Goal: Task Accomplishment & Management: Use online tool/utility

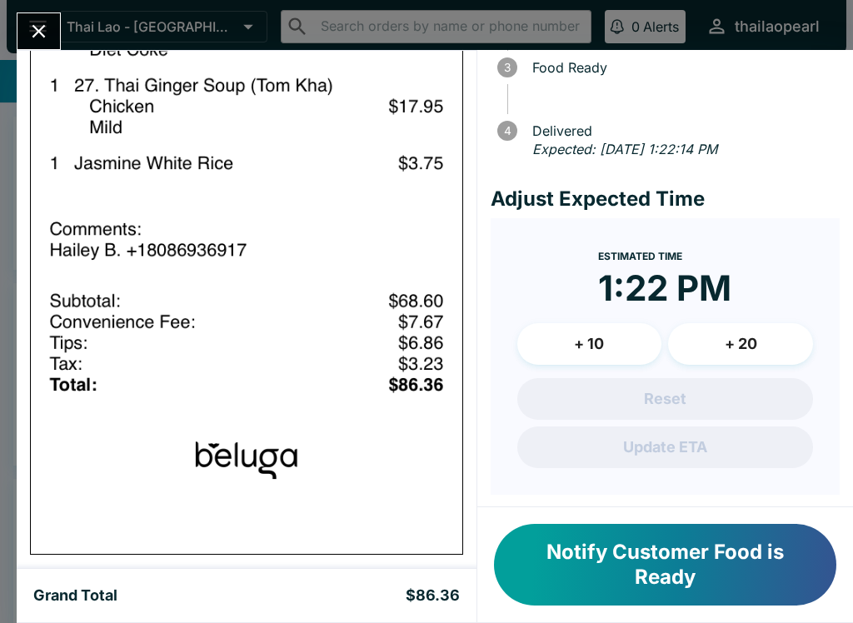
scroll to position [169, 0]
click at [57, 34] on button "Close" at bounding box center [38, 31] width 42 height 36
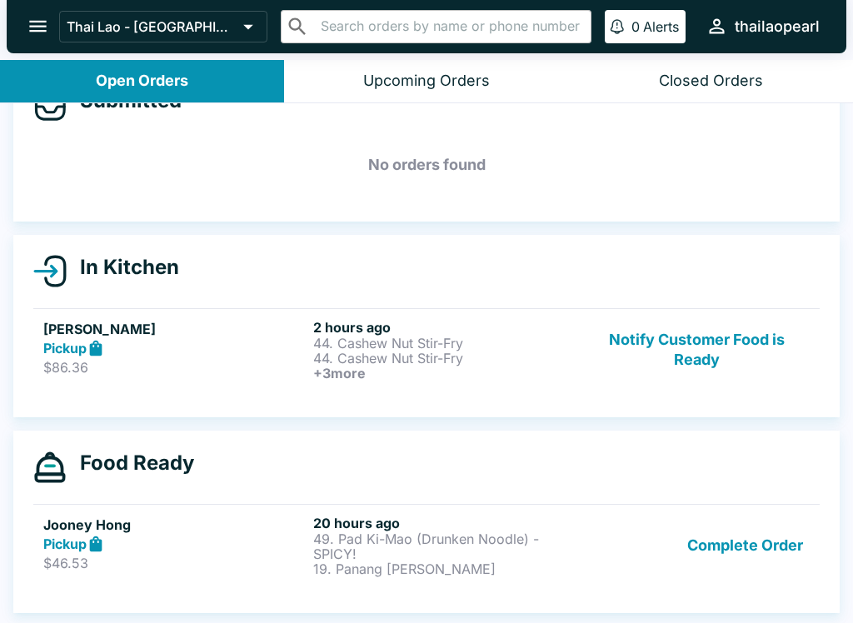
scroll to position [48, 0]
click at [490, 319] on h6 "2 hours ago" at bounding box center [444, 327] width 263 height 17
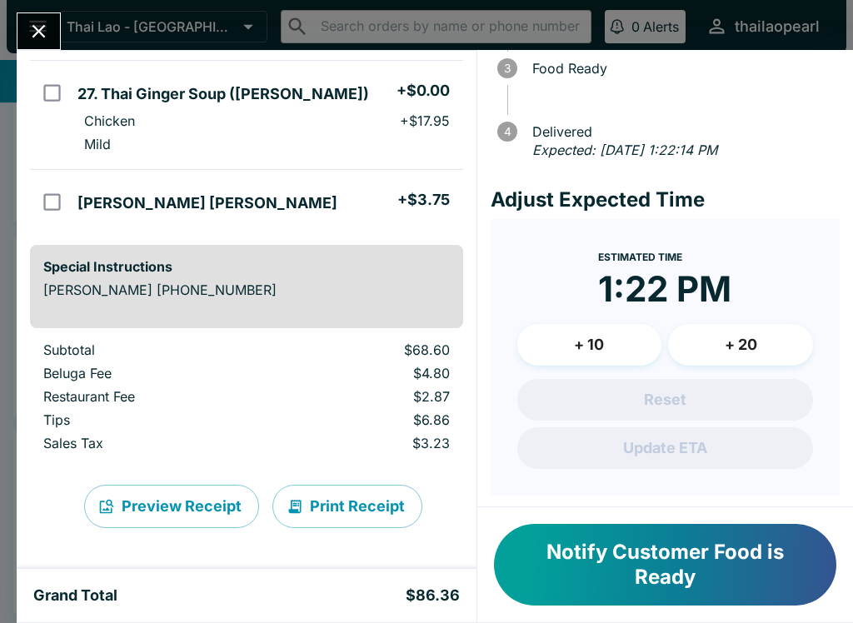
scroll to position [545, 0]
click at [772, 566] on button "Notify Customer Food is Ready" at bounding box center [665, 565] width 342 height 82
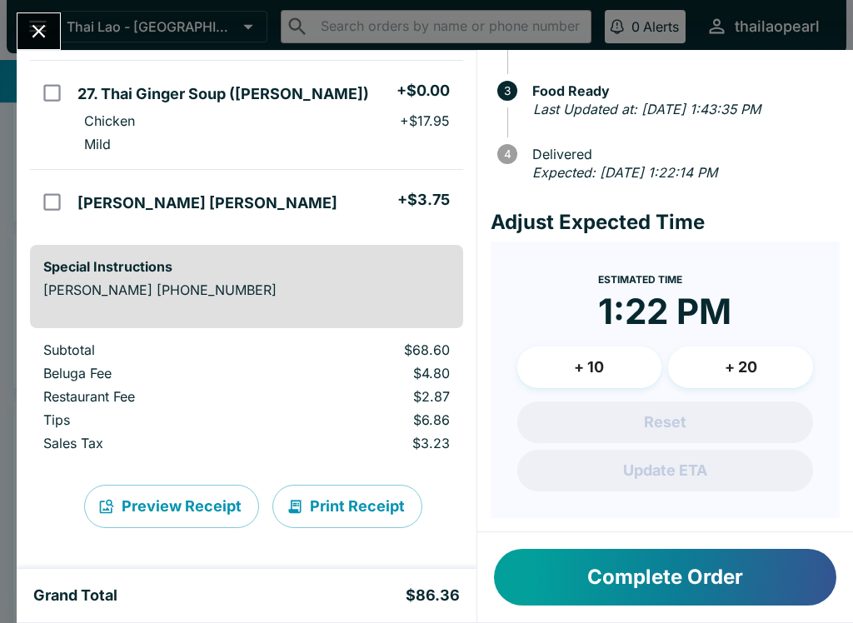
scroll to position [144, 0]
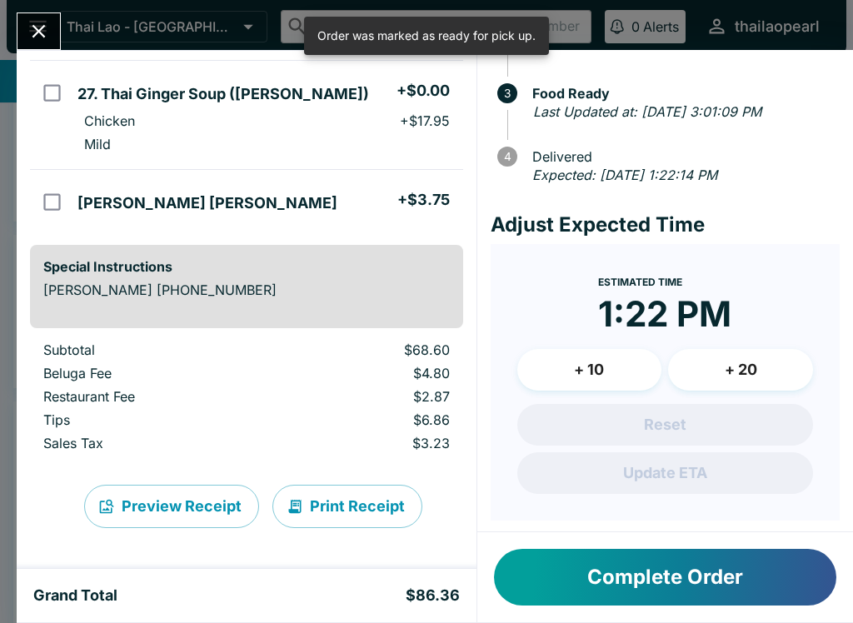
click at [688, 596] on button "Complete Order" at bounding box center [665, 577] width 342 height 57
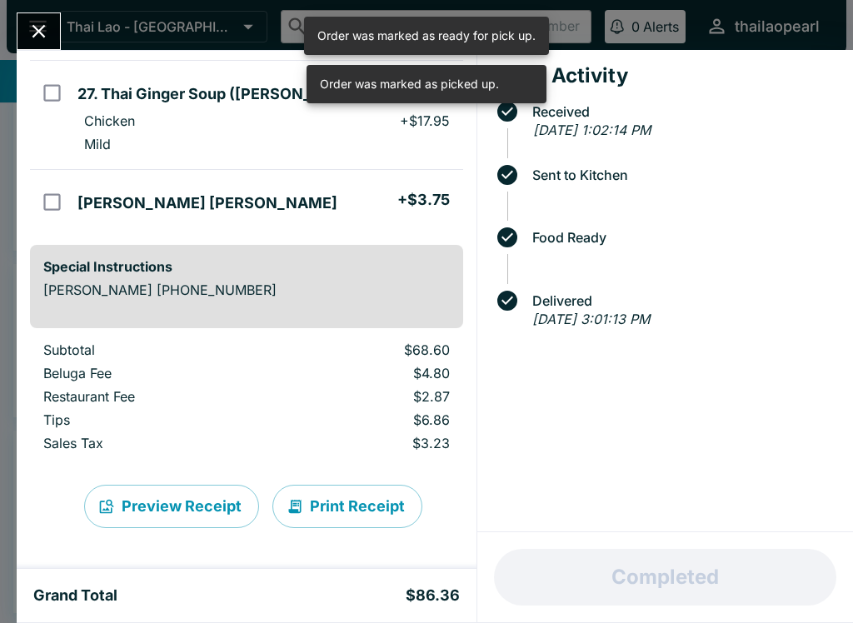
scroll to position [19, 0]
click at [41, 24] on icon "Close" at bounding box center [38, 31] width 22 height 22
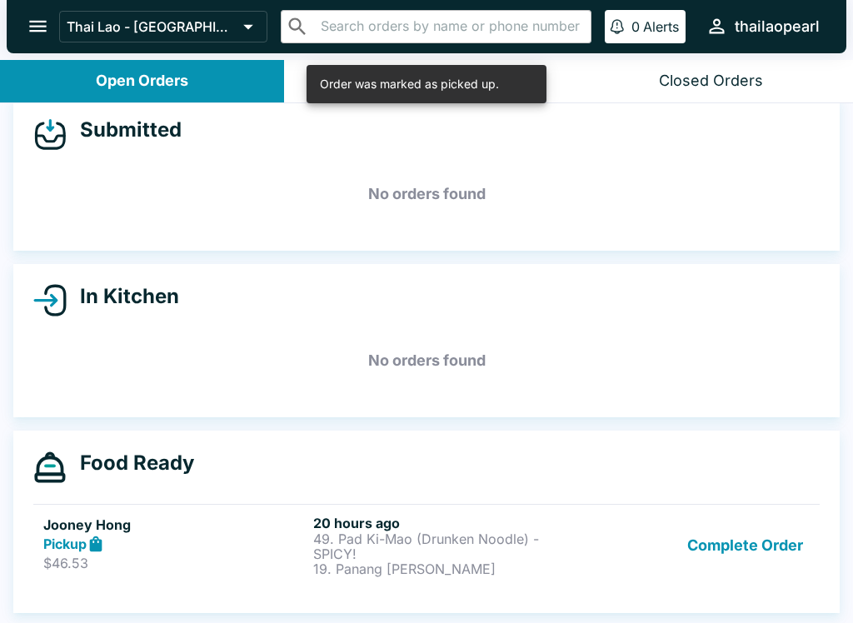
scroll to position [2, 0]
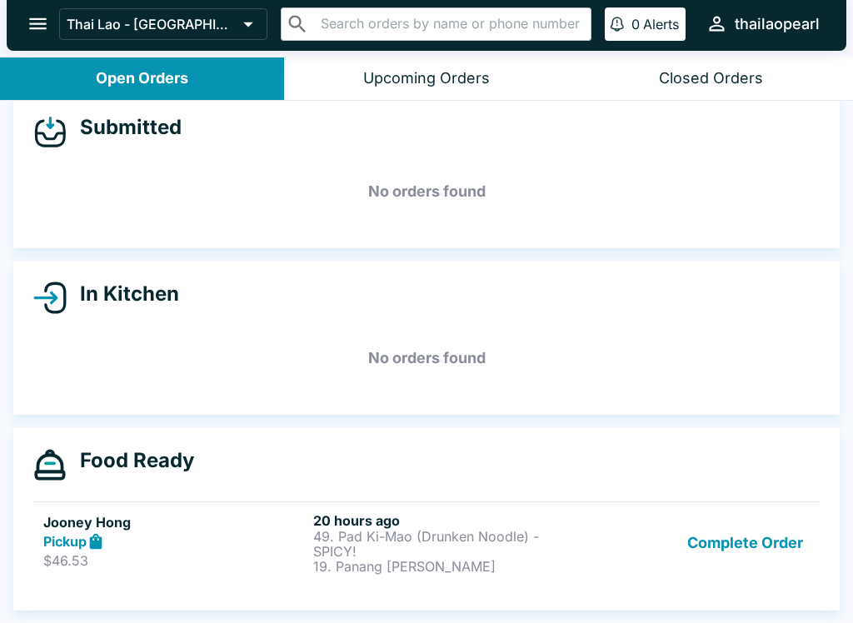
click at [621, 527] on div "Complete Order" at bounding box center [697, 543] width 226 height 62
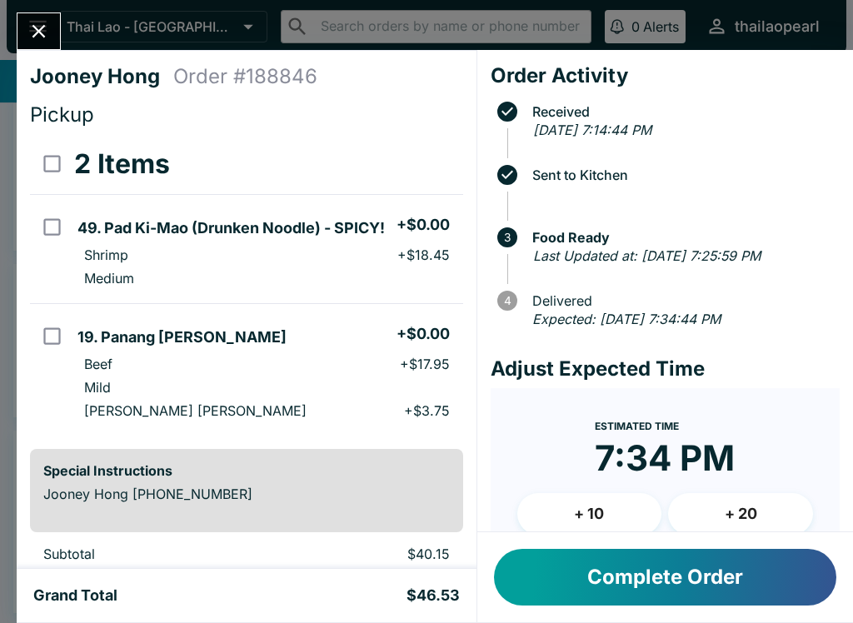
click at [749, 581] on button "Complete Order" at bounding box center [665, 577] width 342 height 57
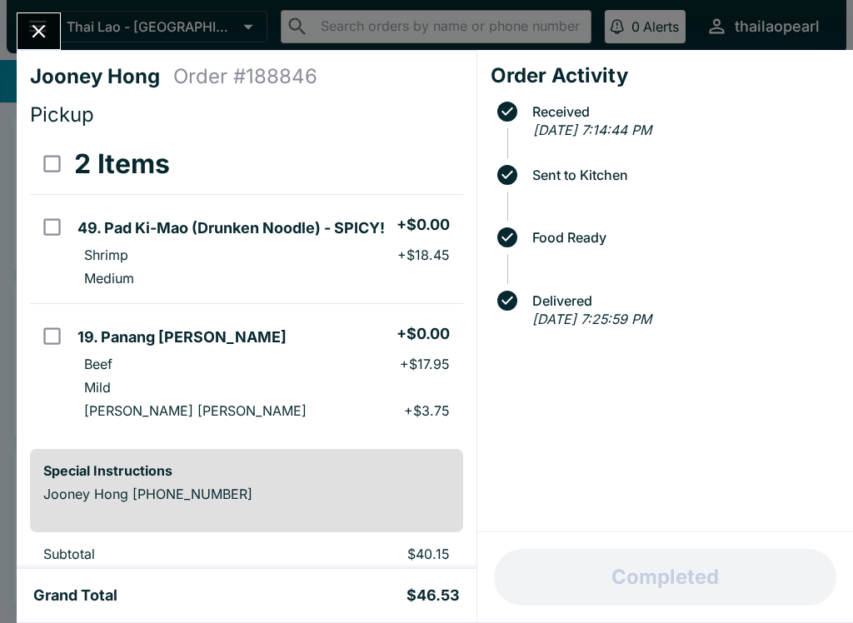
click at [47, 34] on icon "Close" at bounding box center [38, 31] width 22 height 22
